Goal: Transaction & Acquisition: Purchase product/service

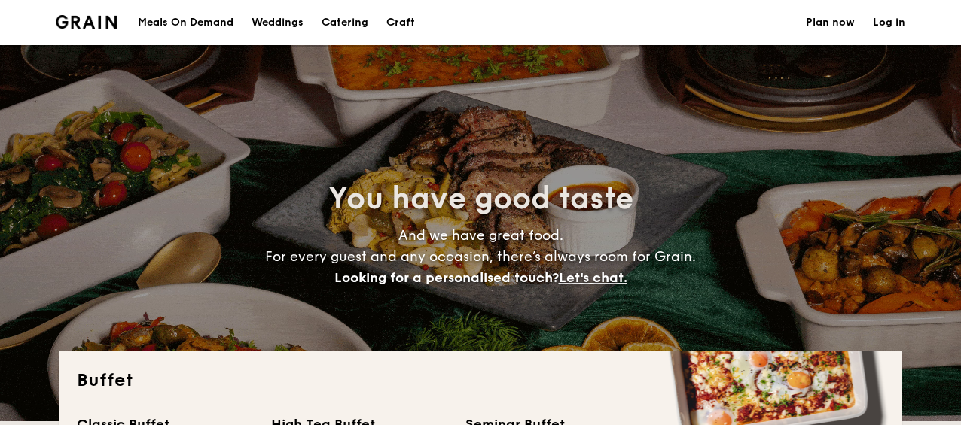
select select
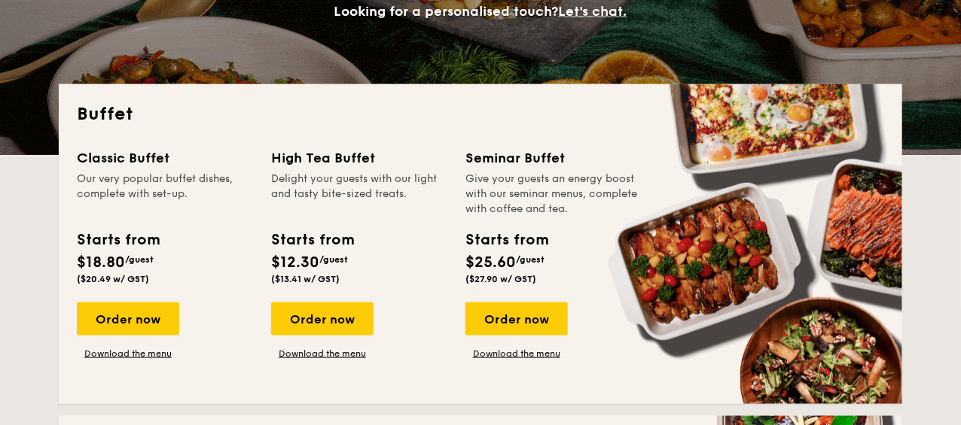
scroll to position [270, 0]
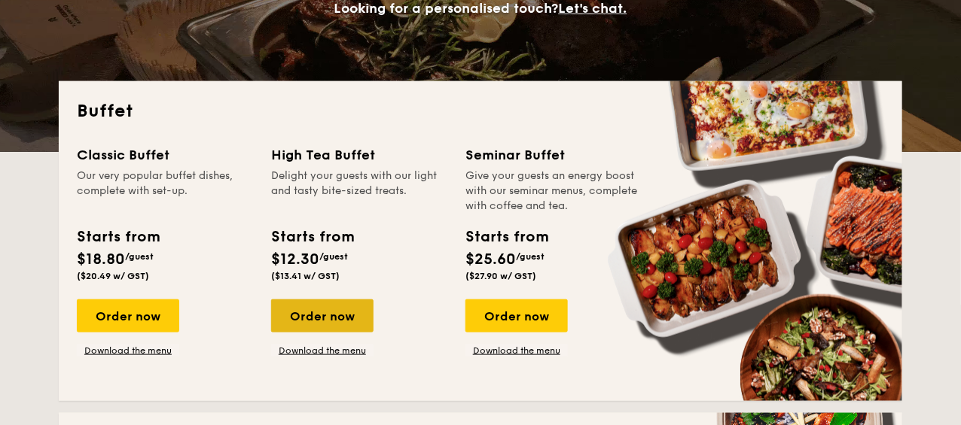
click at [309, 316] on div "Order now" at bounding box center [322, 316] width 102 height 33
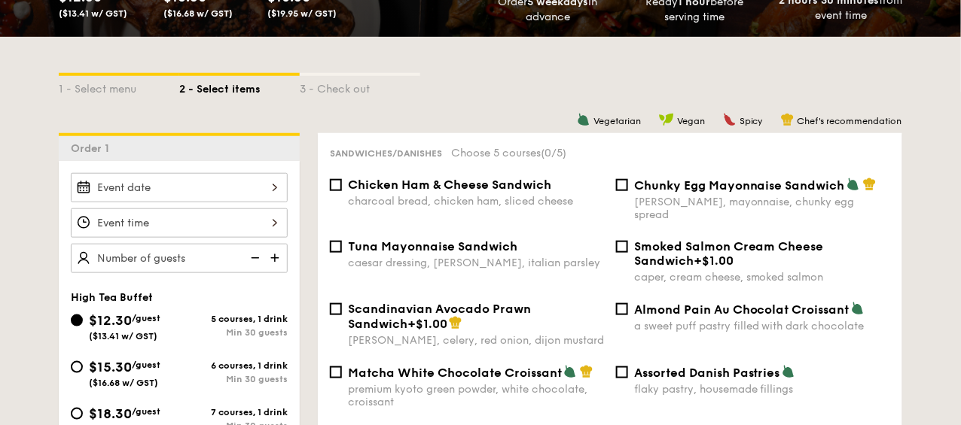
scroll to position [315, 0]
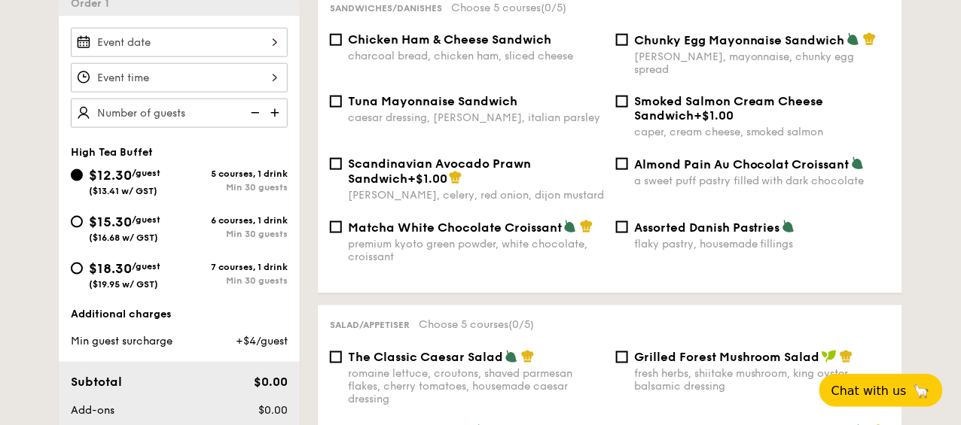
scroll to position [373, 0]
